Goal: Information Seeking & Learning: Learn about a topic

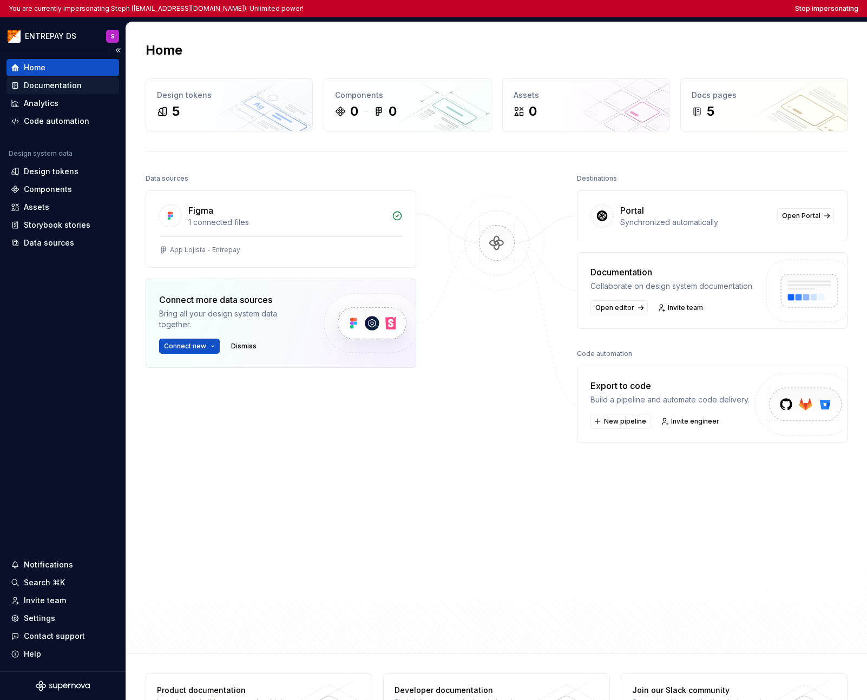
click at [52, 82] on div "Documentation" at bounding box center [53, 85] width 58 height 11
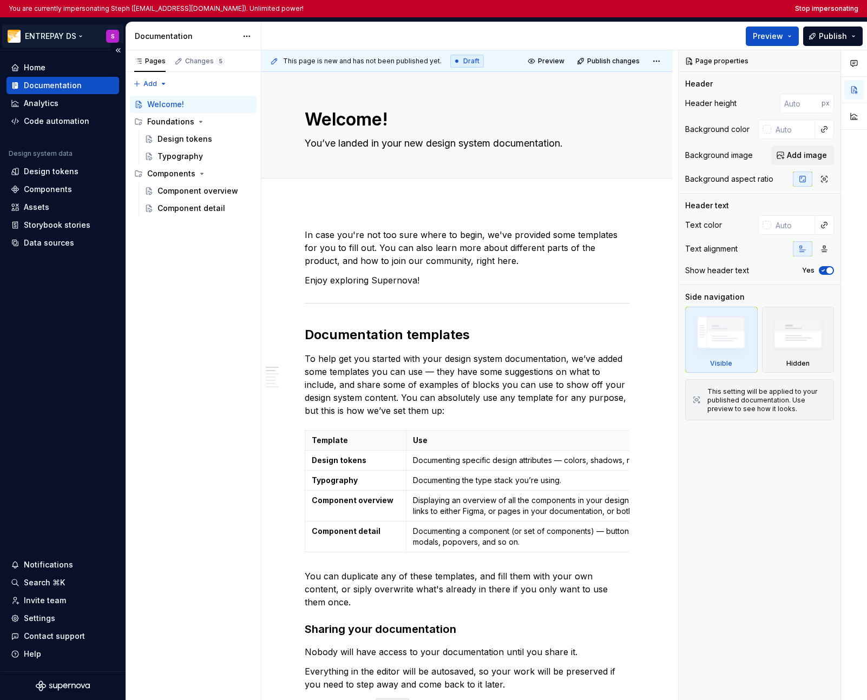
click at [42, 37] on html "You are currently impersonating Steph ([EMAIL_ADDRESS][DOMAIN_NAME]). Unlimited…" at bounding box center [433, 350] width 867 height 700
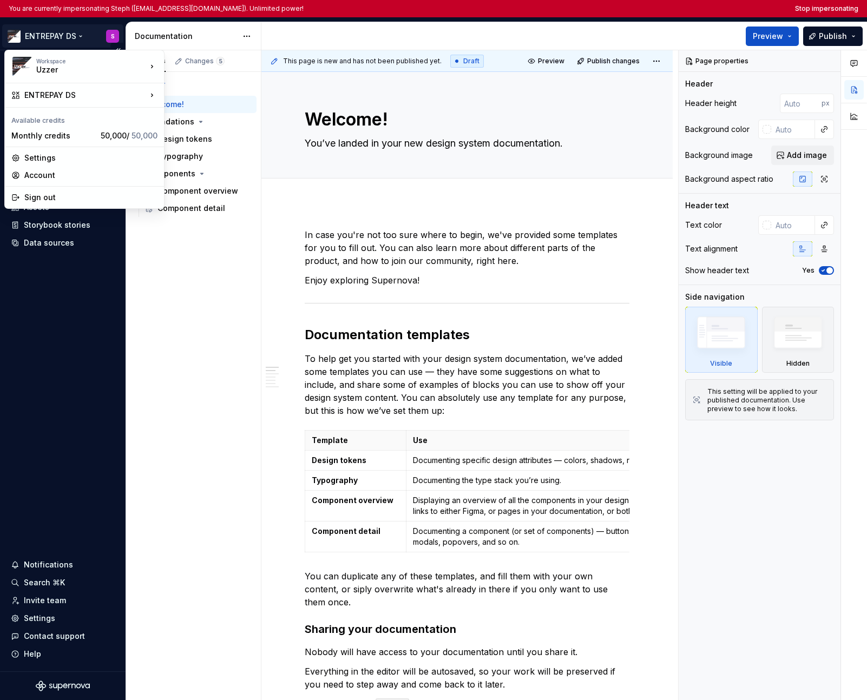
click at [76, 377] on html "You are currently impersonating Steph (steph@uzzer.com.br). Unlimited power! St…" at bounding box center [433, 350] width 867 height 700
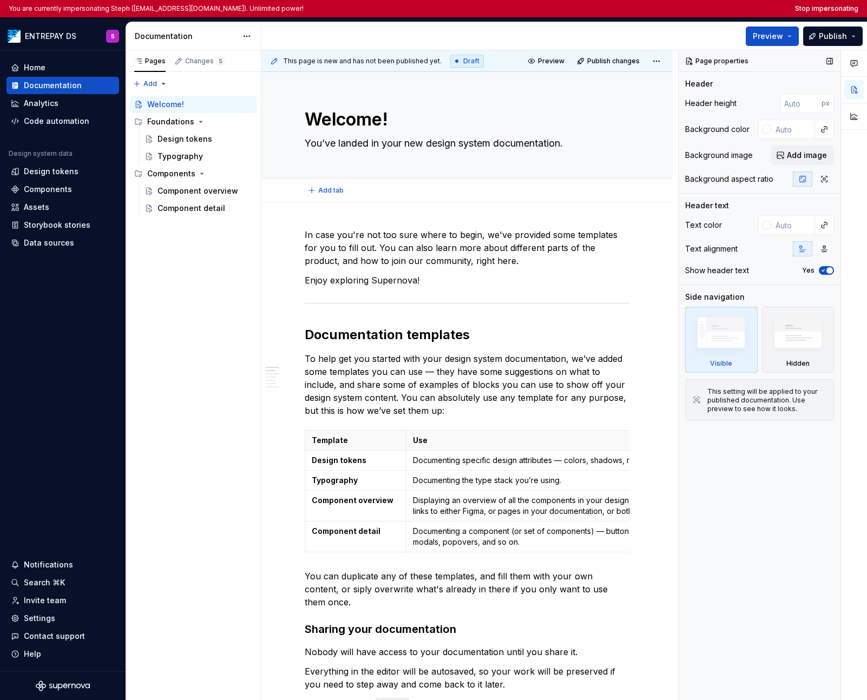
type textarea "*"
